Goal: Transaction & Acquisition: Purchase product/service

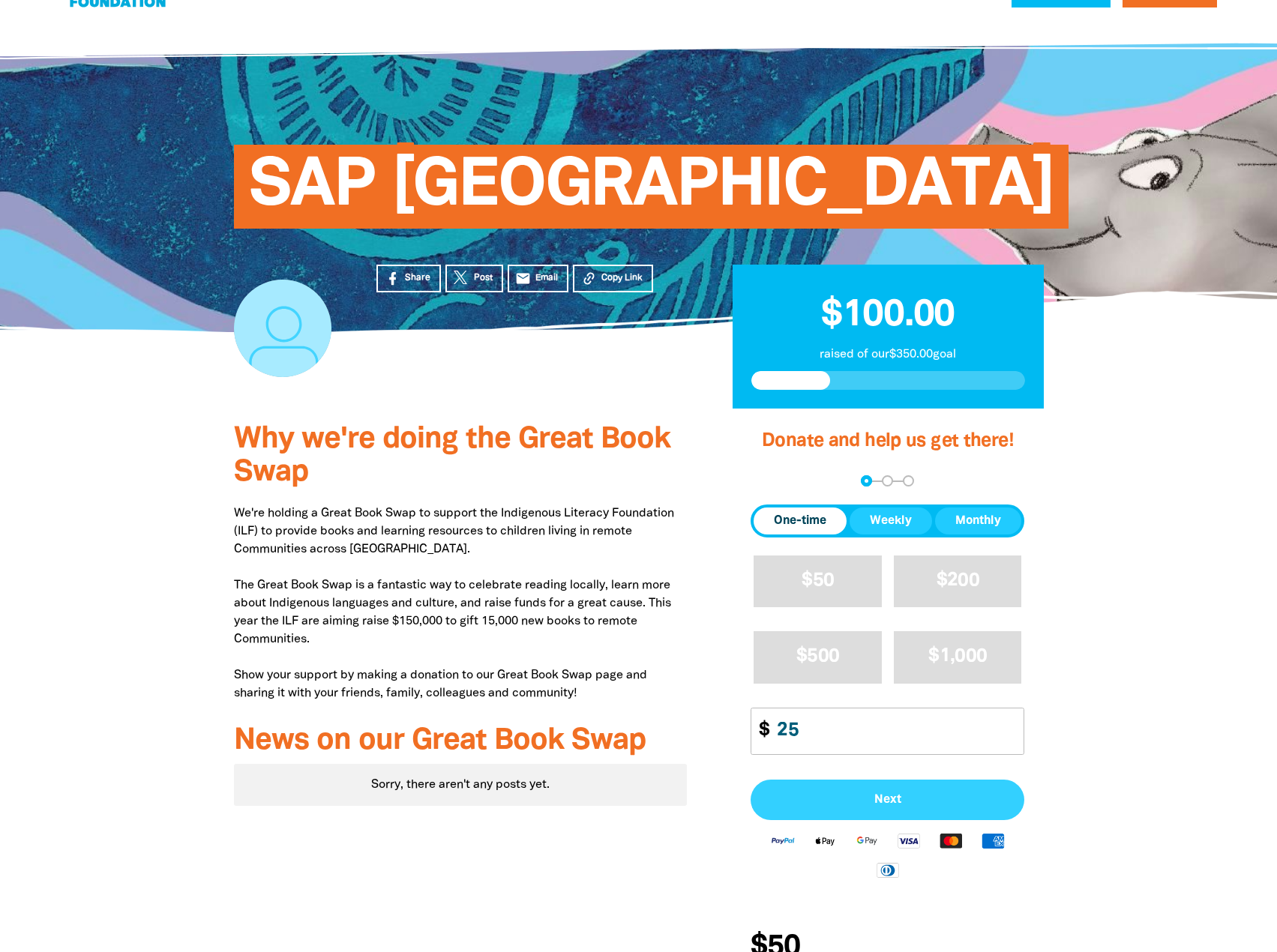
type input "25"
click at [877, 786] on button "Next" at bounding box center [887, 800] width 273 height 41
select select "AU"
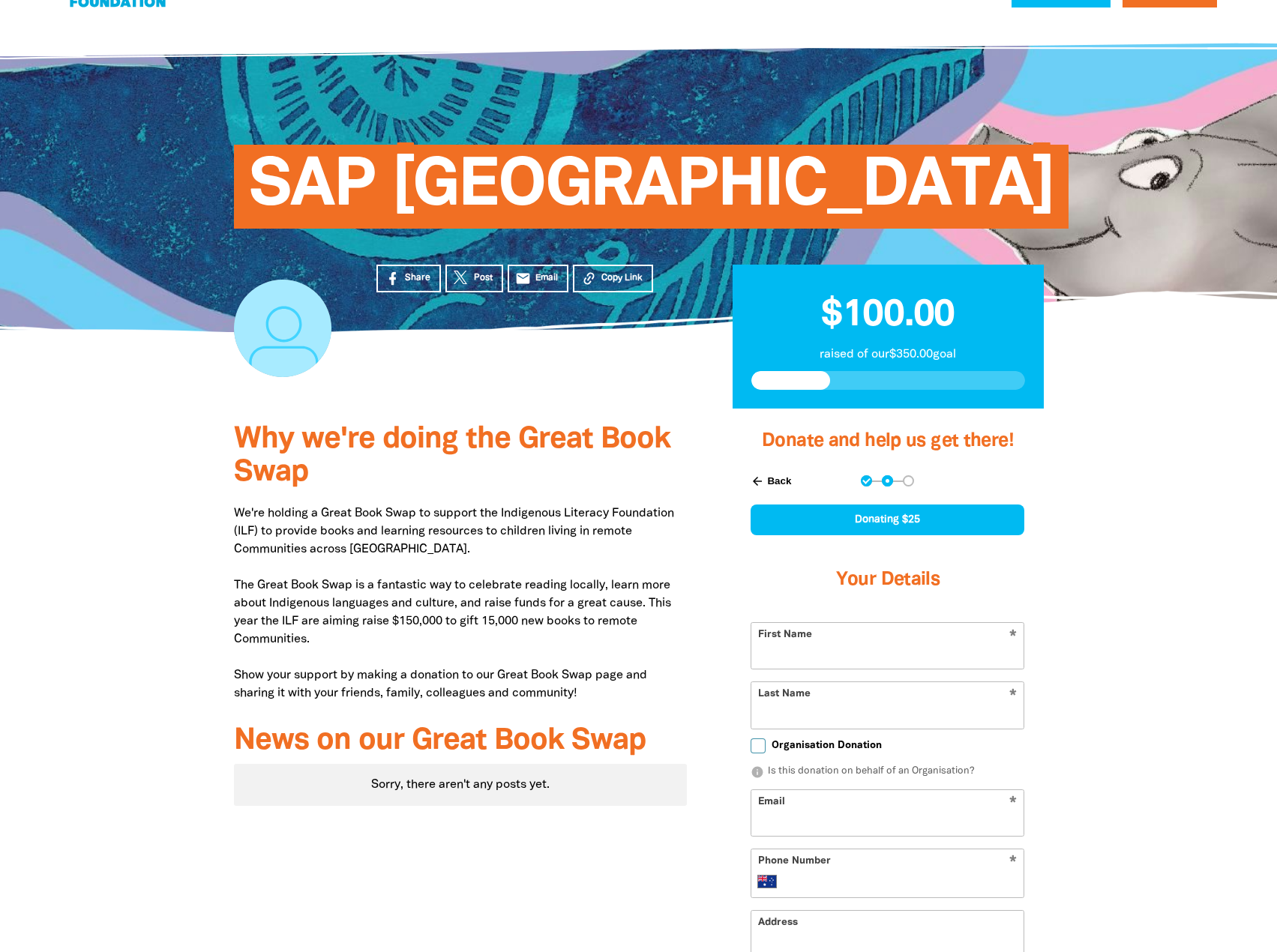
click at [854, 660] on input "First Name" at bounding box center [888, 645] width 273 height 46
type input "Cat"
type input "MOgan"
type input "[EMAIL_ADDRESS][DOMAIN_NAME]"
type input "0450 753 526"
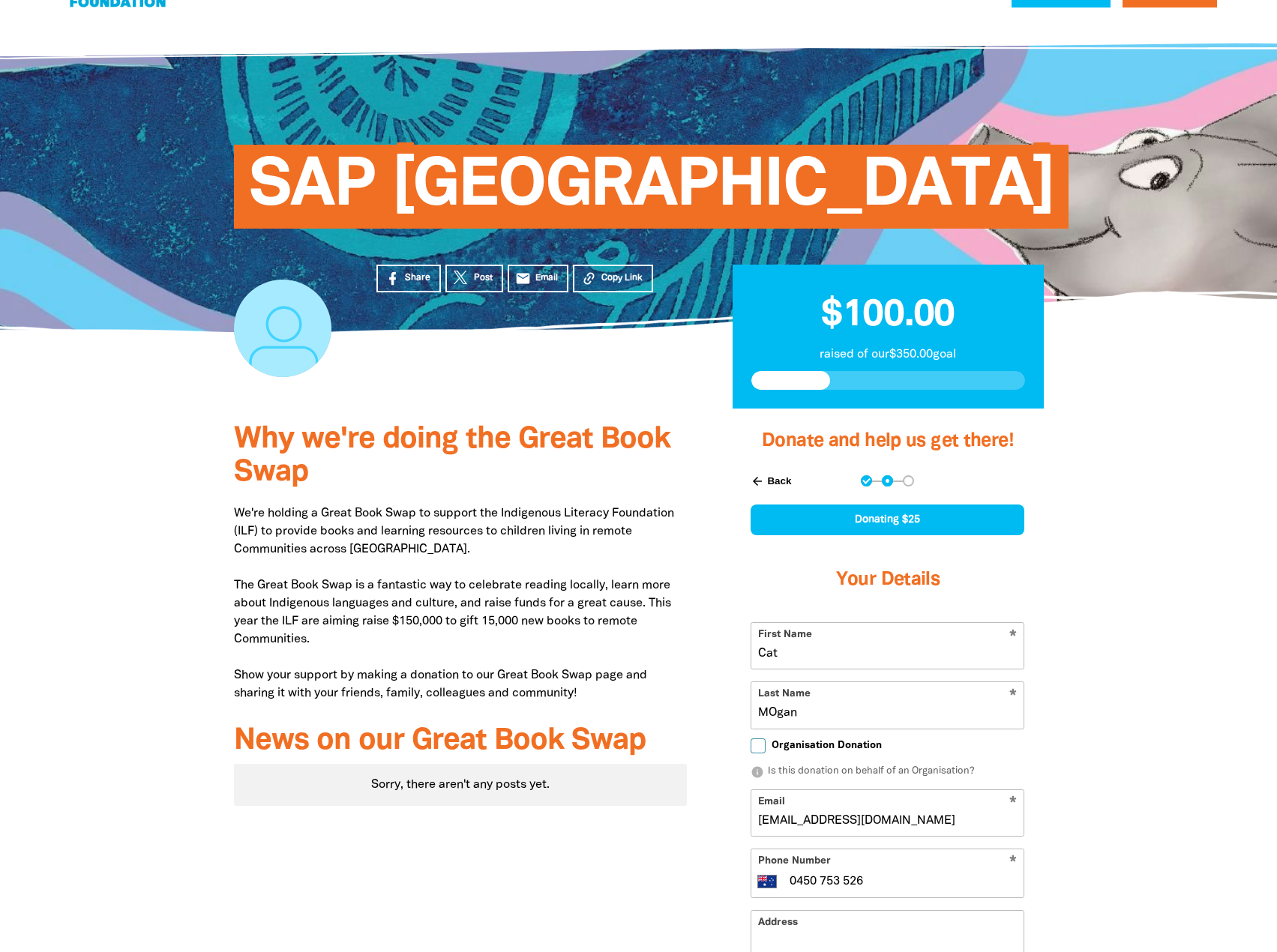
type input "[STREET_ADDRESS][PERSON_NAME]"
click at [778, 714] on input "MOgan" at bounding box center [888, 705] width 273 height 46
type input "Mogan"
drag, startPoint x: 917, startPoint y: 817, endPoint x: 718, endPoint y: 803, distance: 199.5
click at [718, 803] on div "Donate and help us get there! arrow_back Back Step 1 Step 2 Step 3 Donating $25…" at bounding box center [888, 846] width 356 height 875
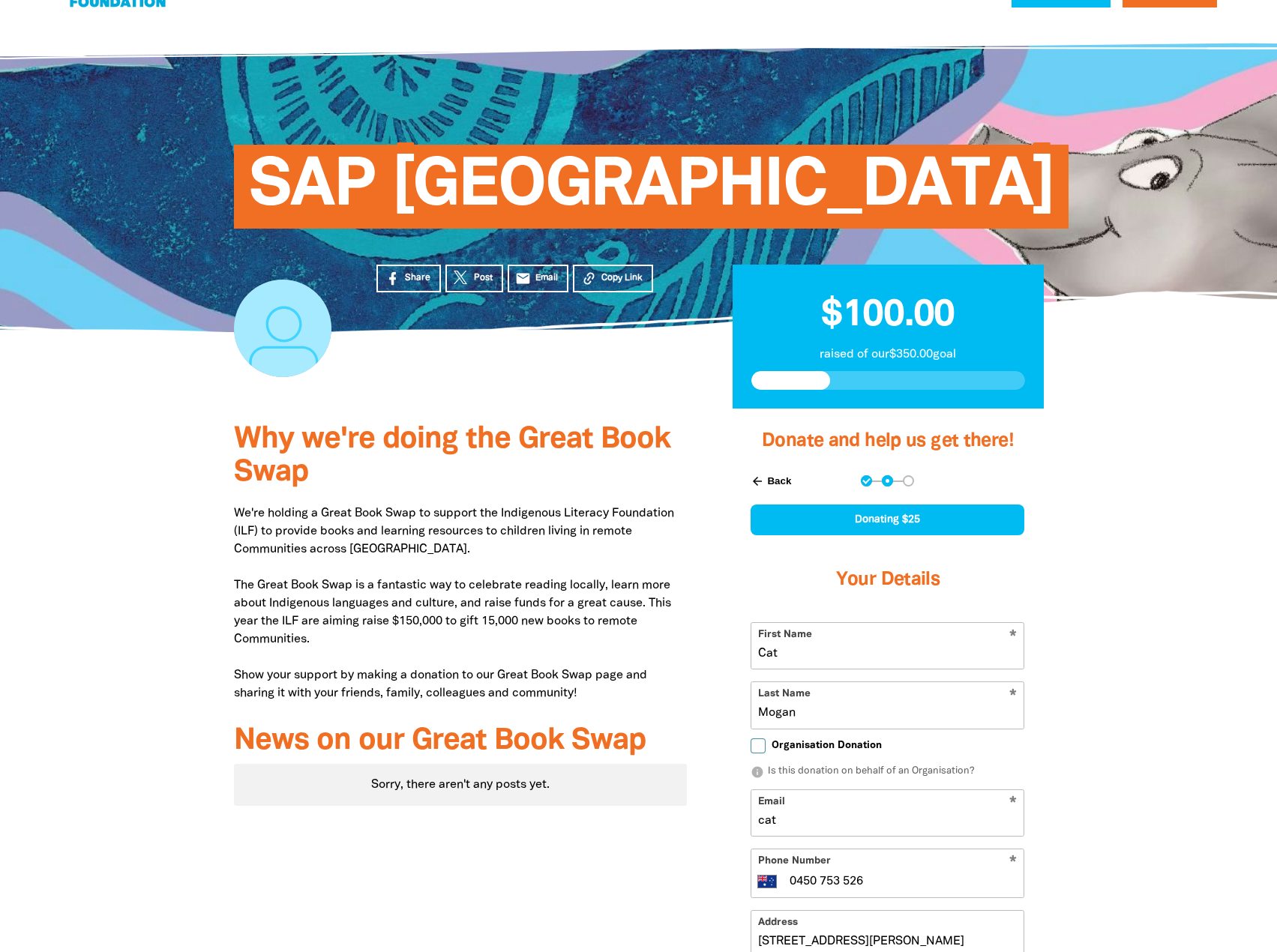
type input "[EMAIL_ADDRESS][DOMAIN_NAME]"
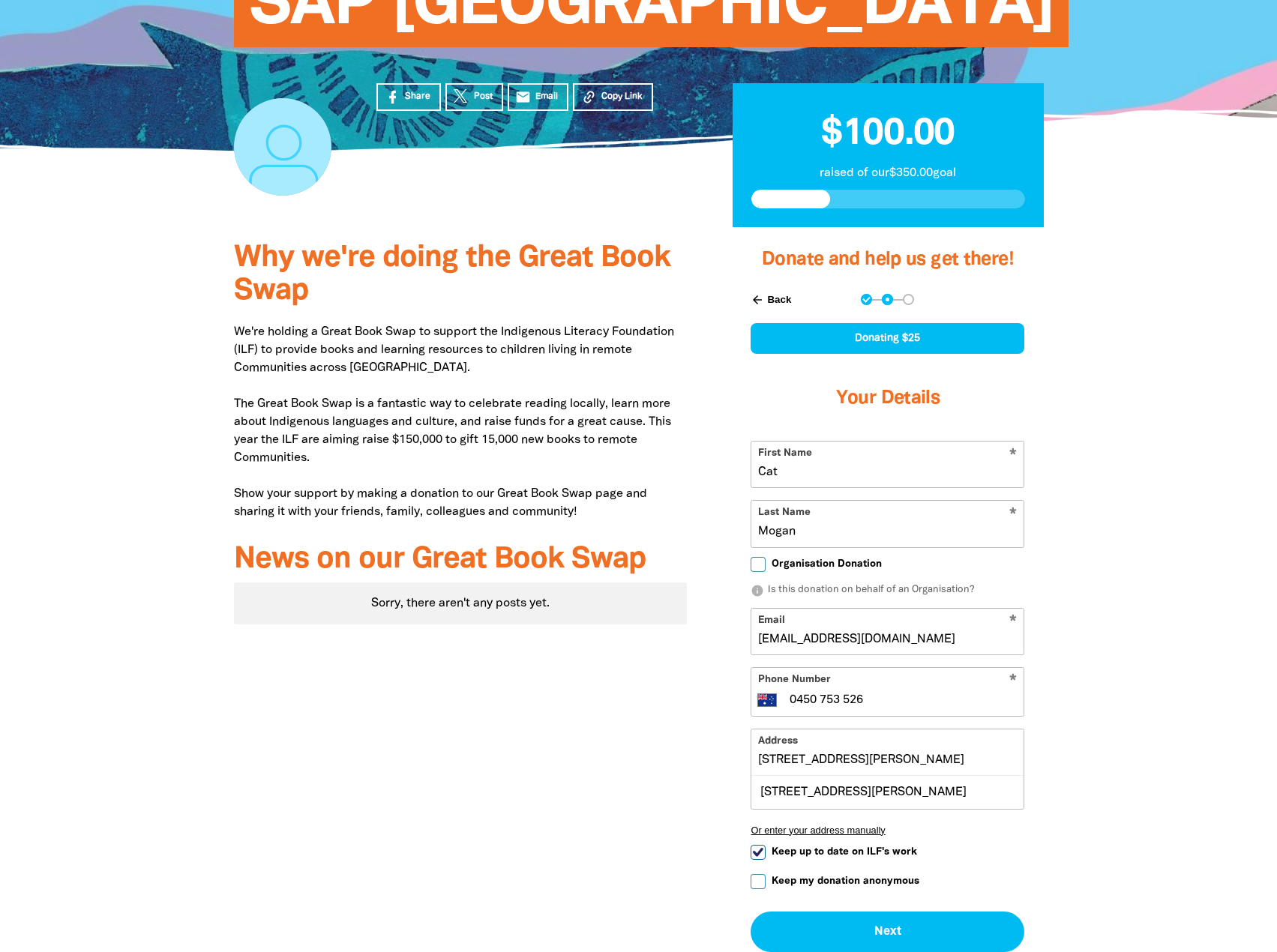
scroll to position [231, 0]
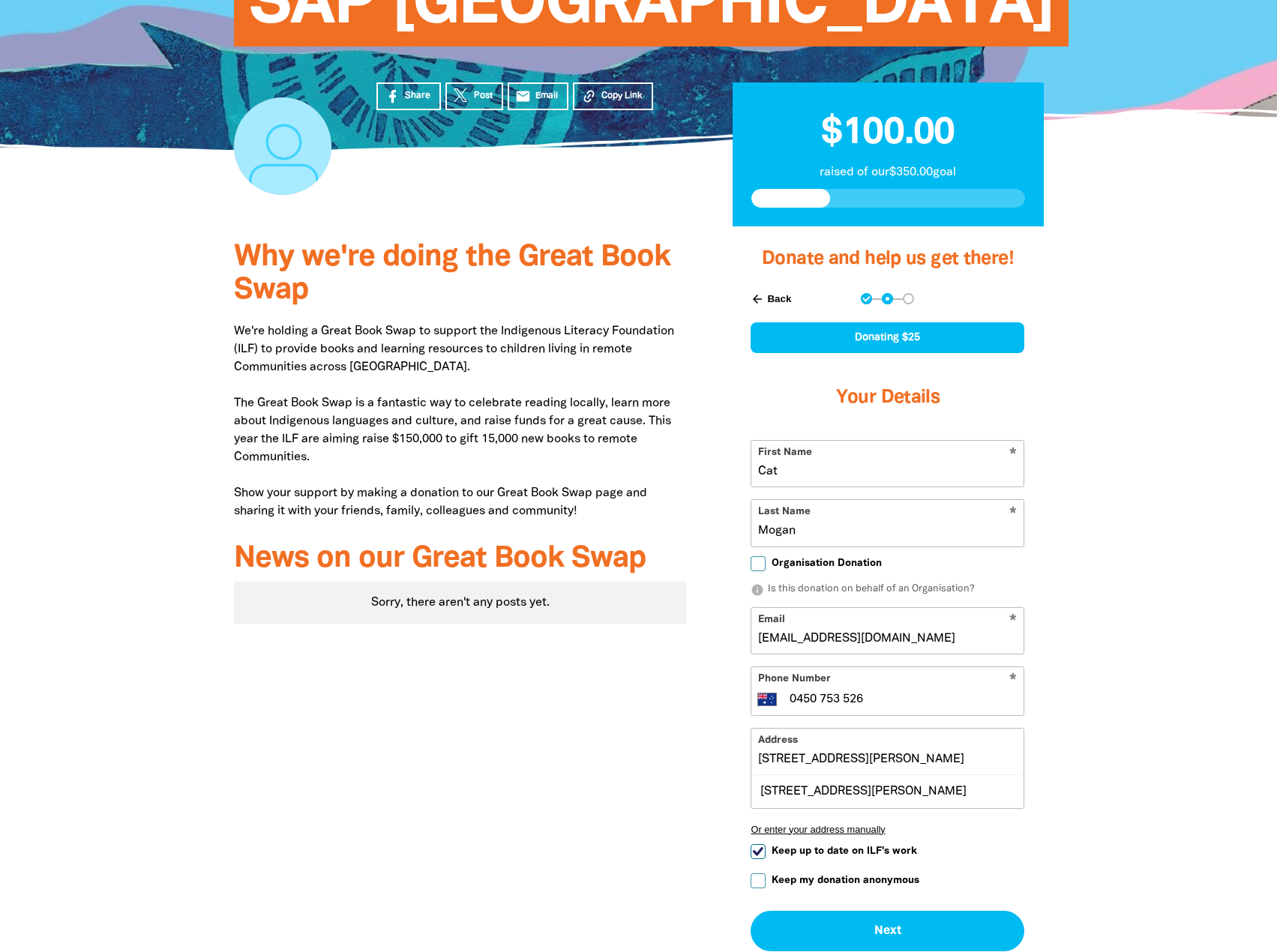
click at [888, 852] on span "Keep up to date on ILF's work" at bounding box center [844, 851] width 146 height 14
click at [766, 852] on input "Keep up to date on ILF's work" at bounding box center [758, 852] width 15 height 15
checkbox input "false"
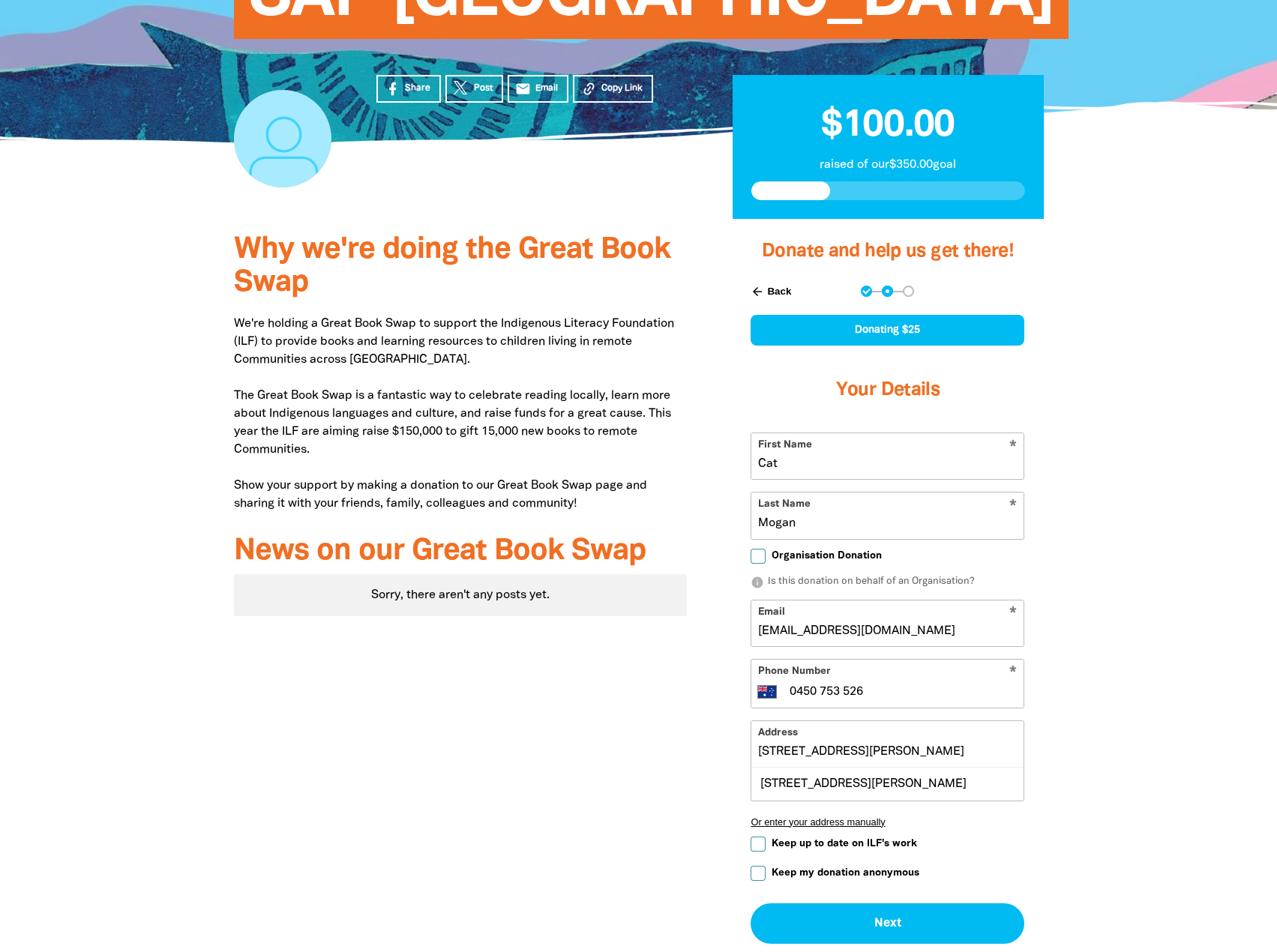
scroll to position [239, 0]
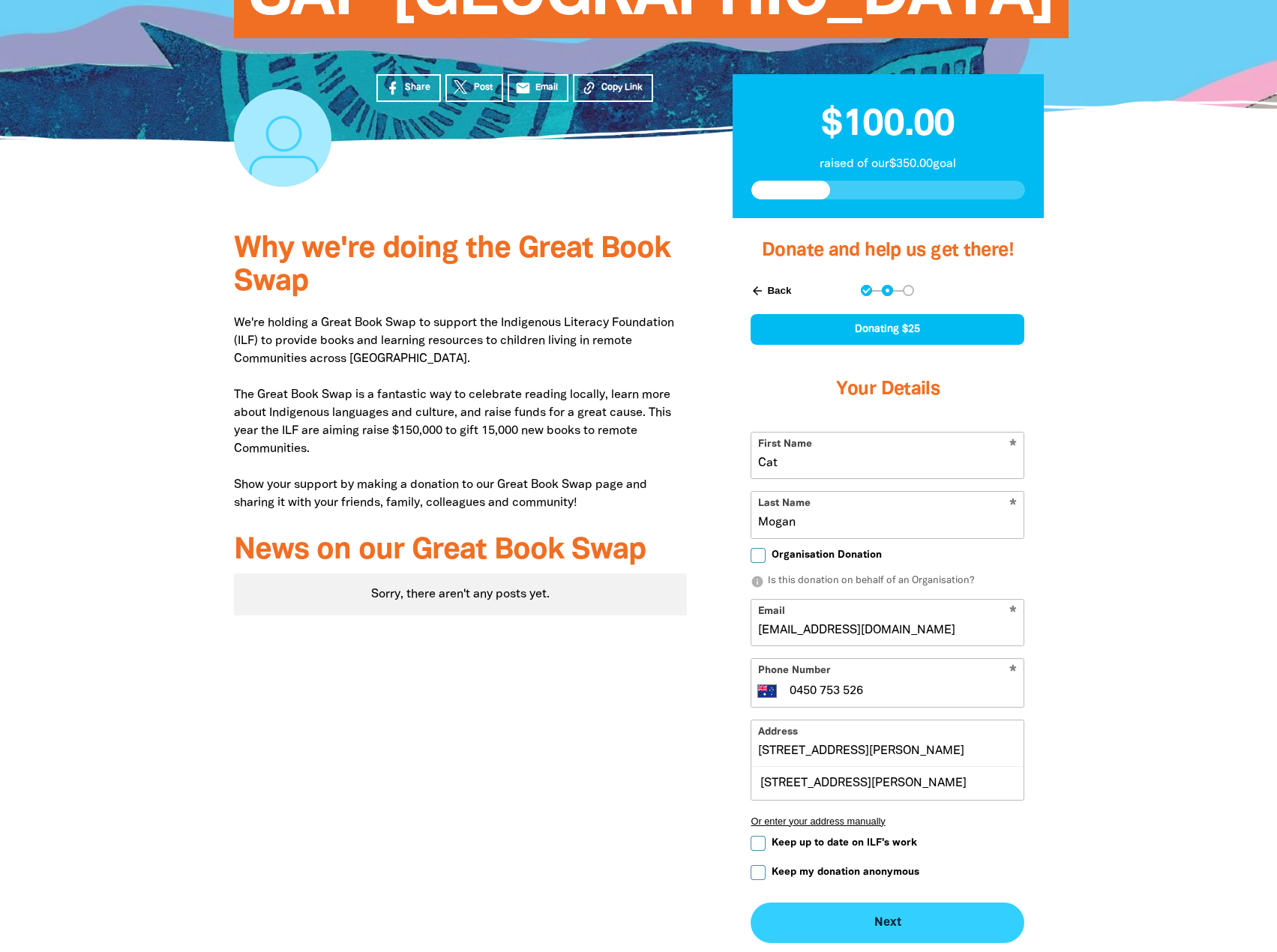
click at [958, 916] on button "Next chevron_right" at bounding box center [887, 923] width 273 height 41
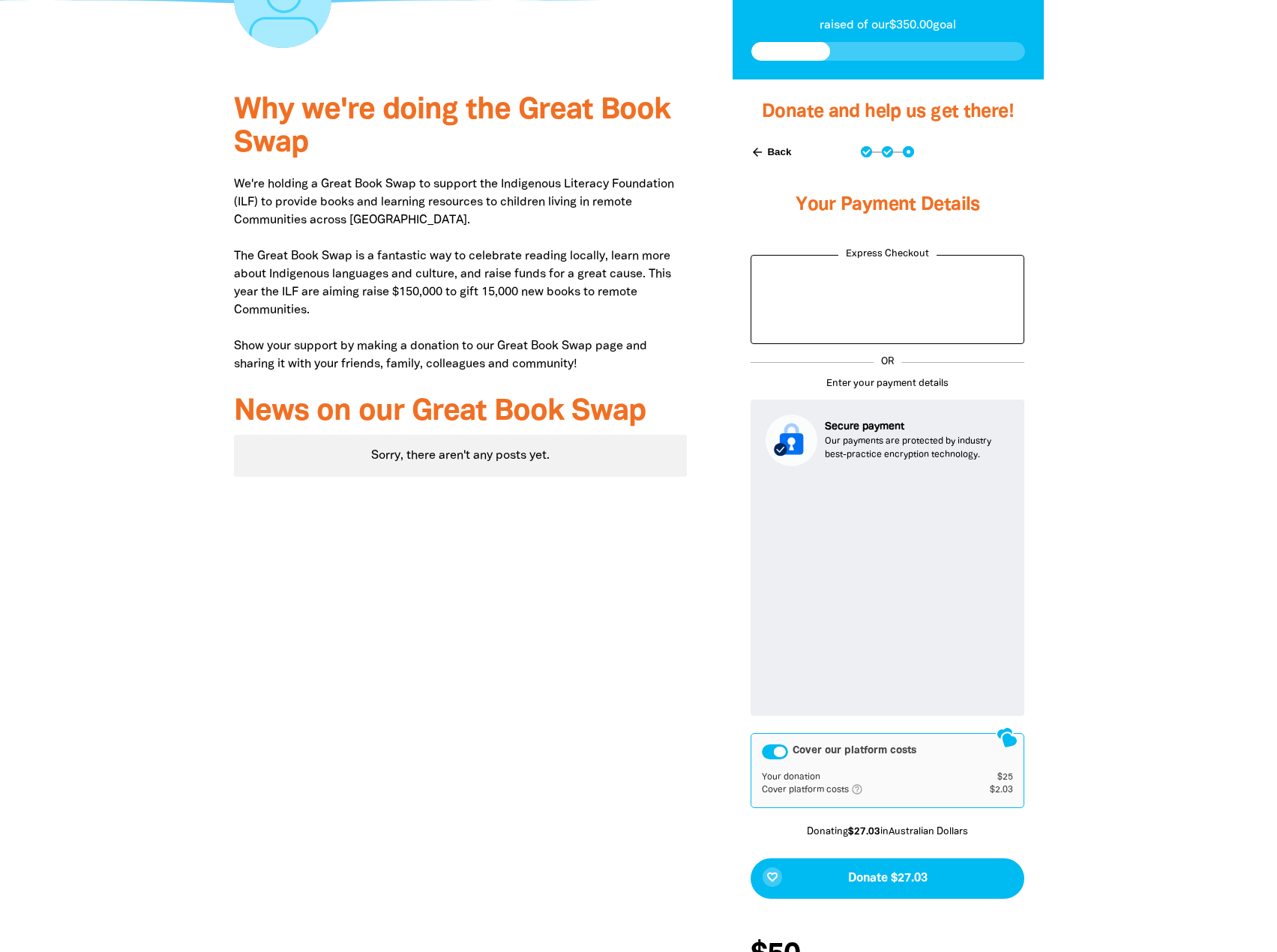
scroll to position [474, 0]
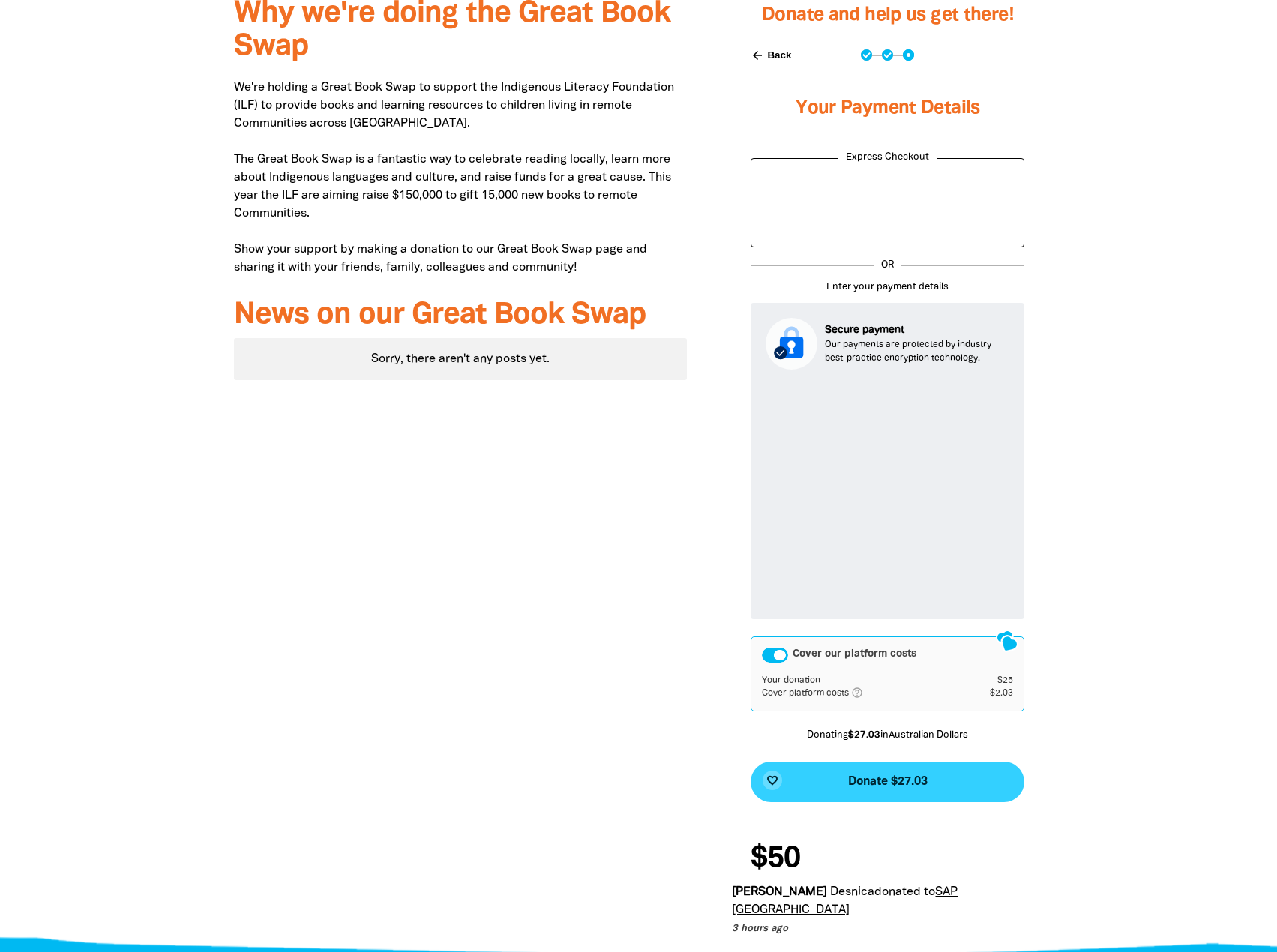
click at [951, 779] on button "favorite_border Donate $27.03" at bounding box center [887, 782] width 273 height 41
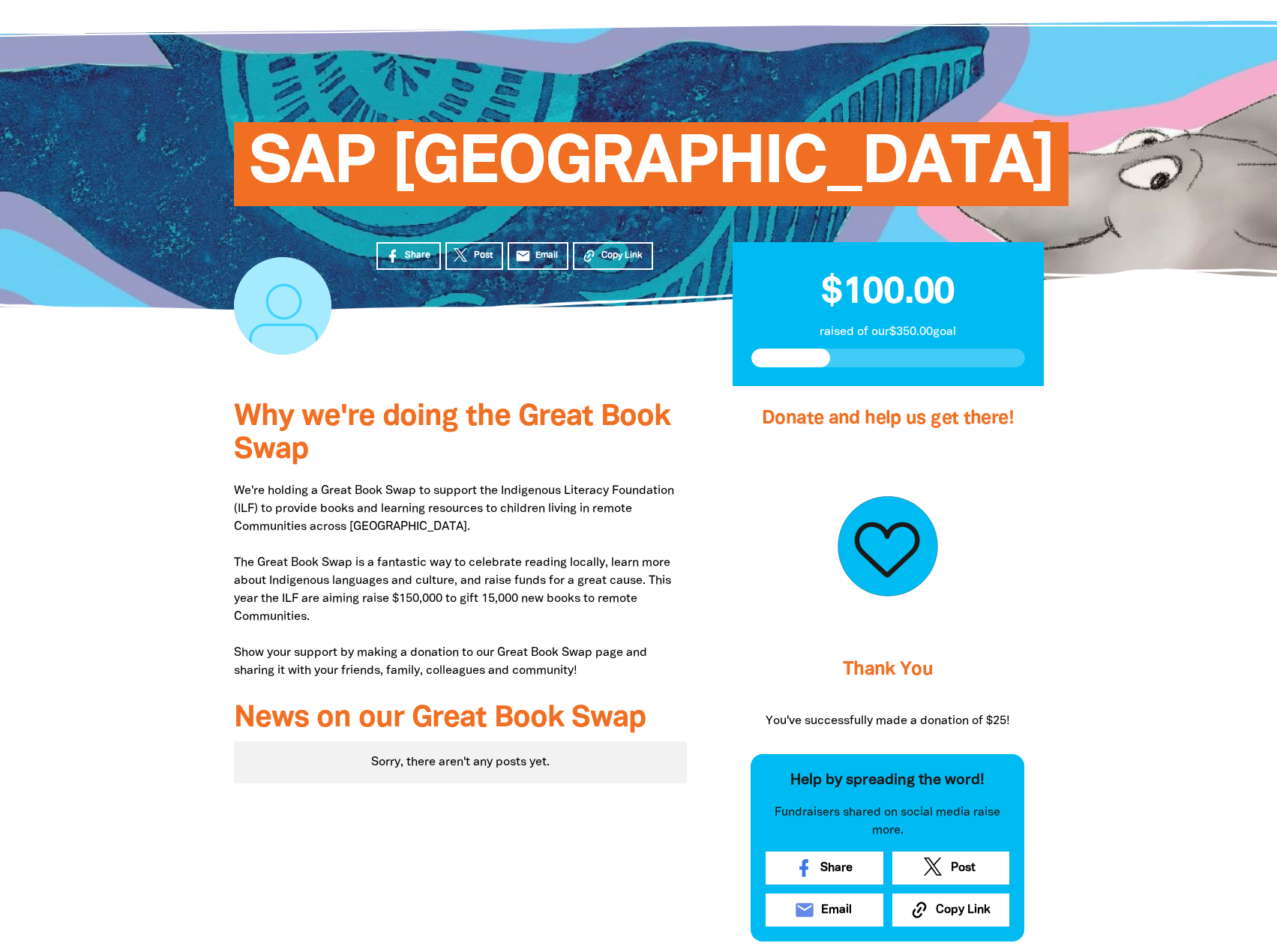
scroll to position [0, 0]
